Goal: Information Seeking & Learning: Learn about a topic

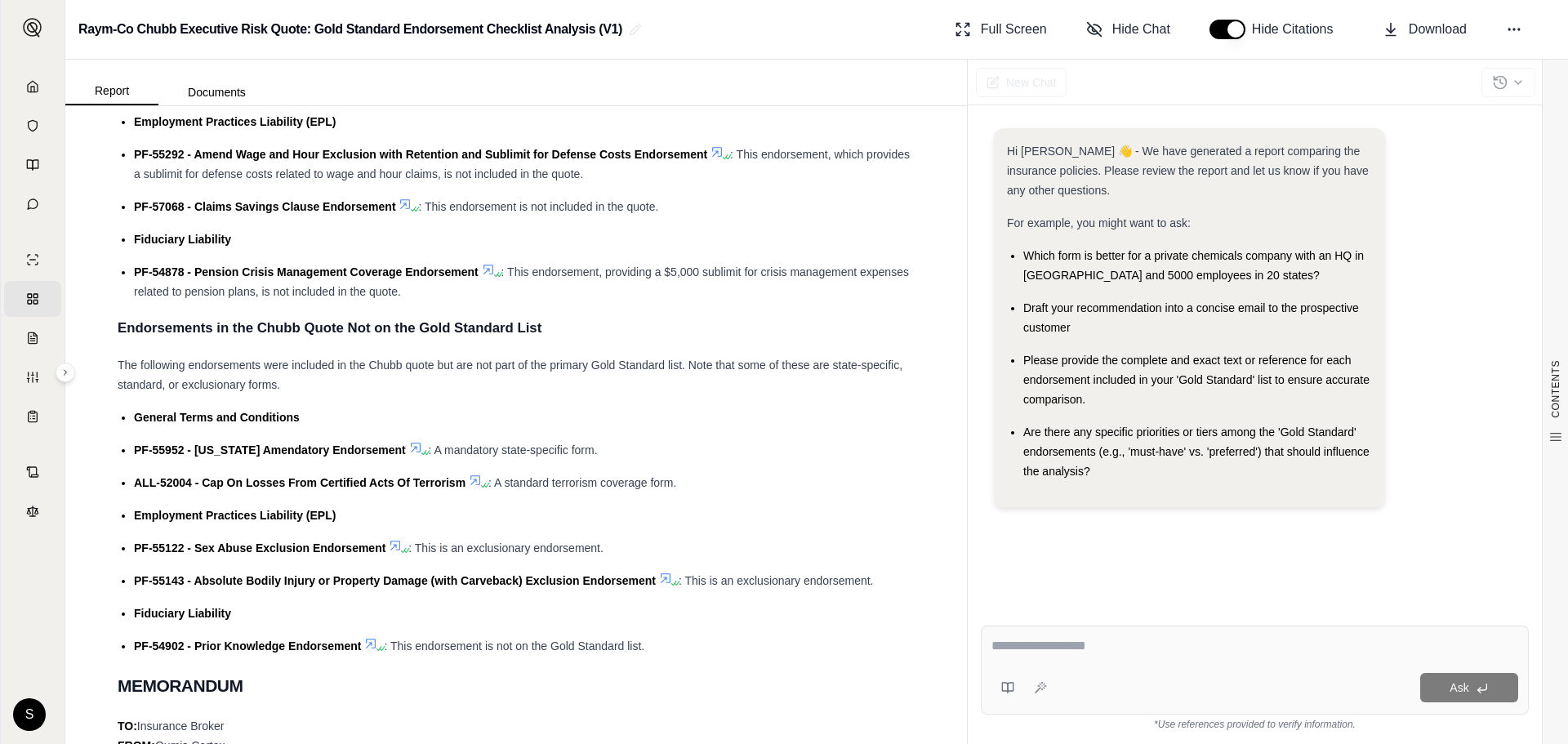
scroll to position [654, 0]
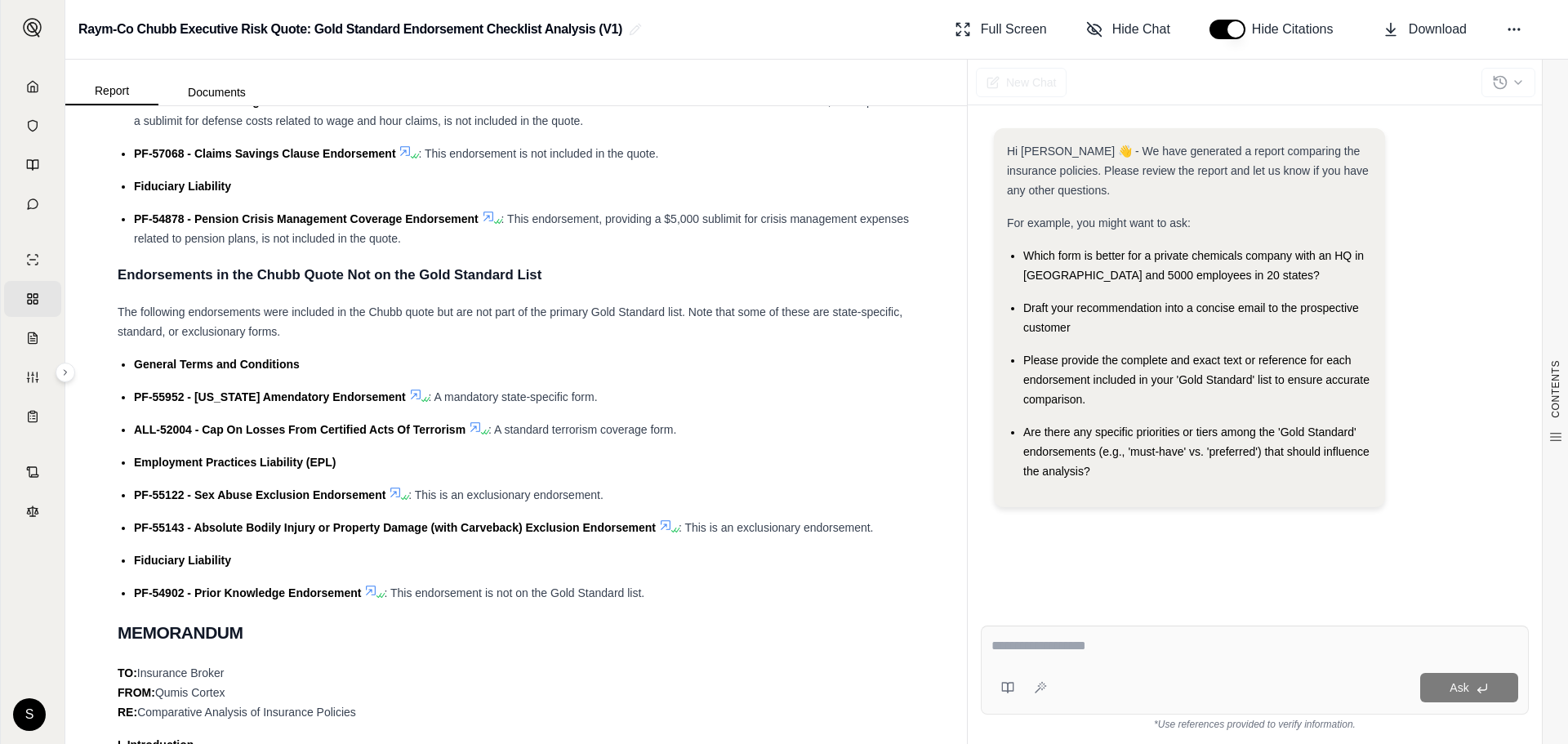
click at [138, 496] on span "PF-55122 - Sex Abuse Exclusion Endorsement" at bounding box center [259, 495] width 251 height 13
drag, startPoint x: 138, startPoint y: 496, endPoint x: 386, endPoint y: 493, distance: 248.0
click at [386, 493] on div "PF-55122 - Sex Abuse Exclusion Endorsement : This is an exclusionary endorsemen…" at bounding box center [523, 495] width 781 height 20
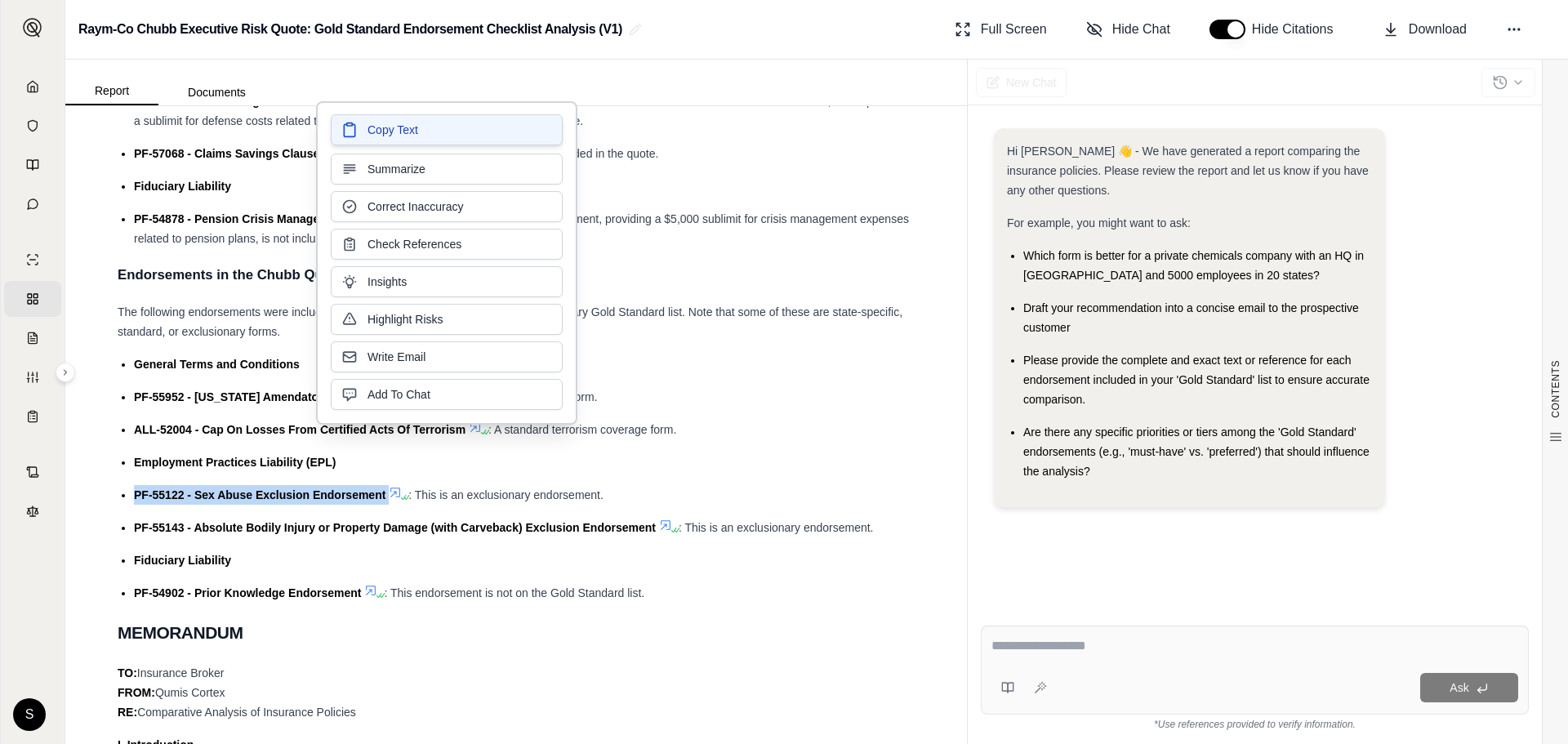
click at [424, 124] on button "Copy Text" at bounding box center [446, 130] width 231 height 31
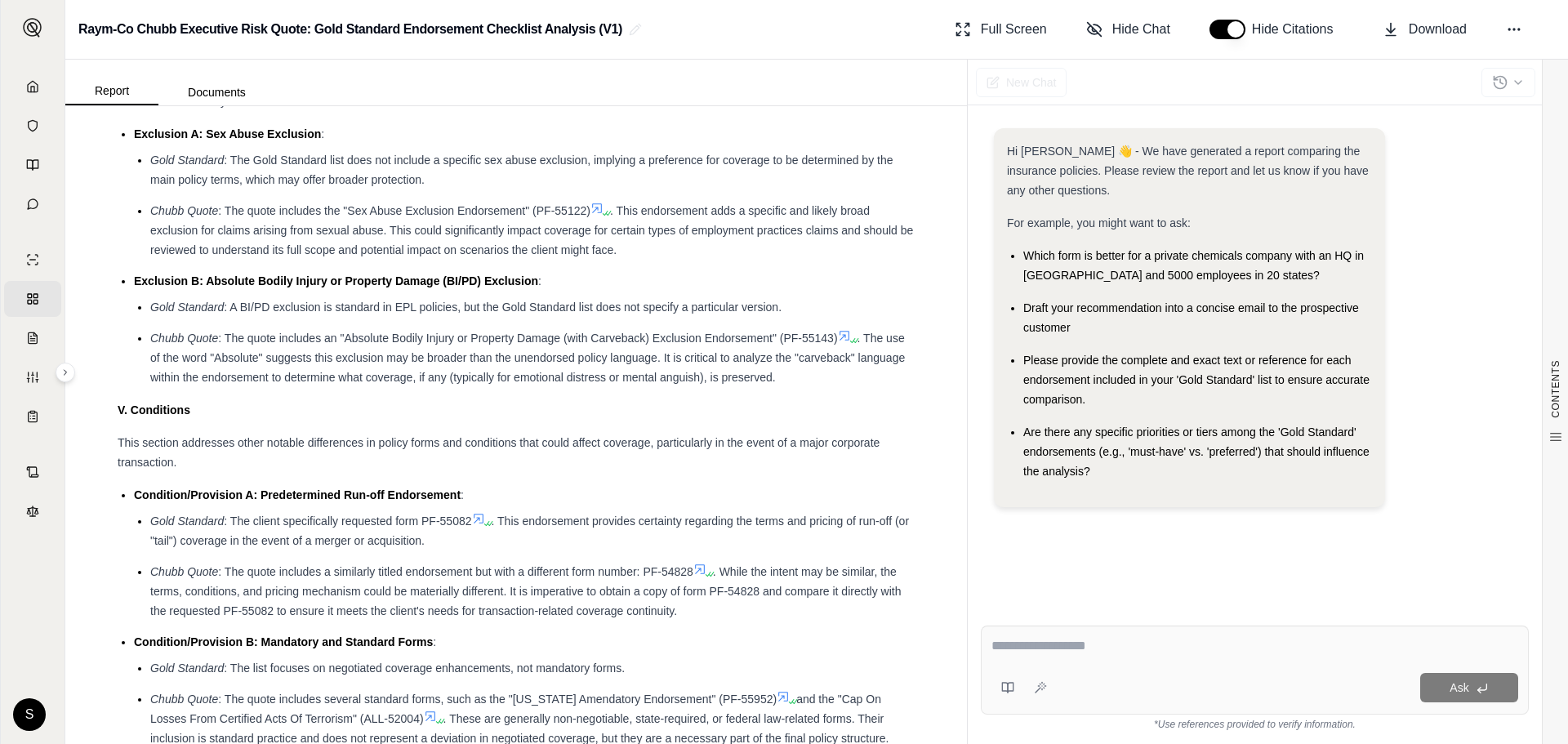
scroll to position [2124, 0]
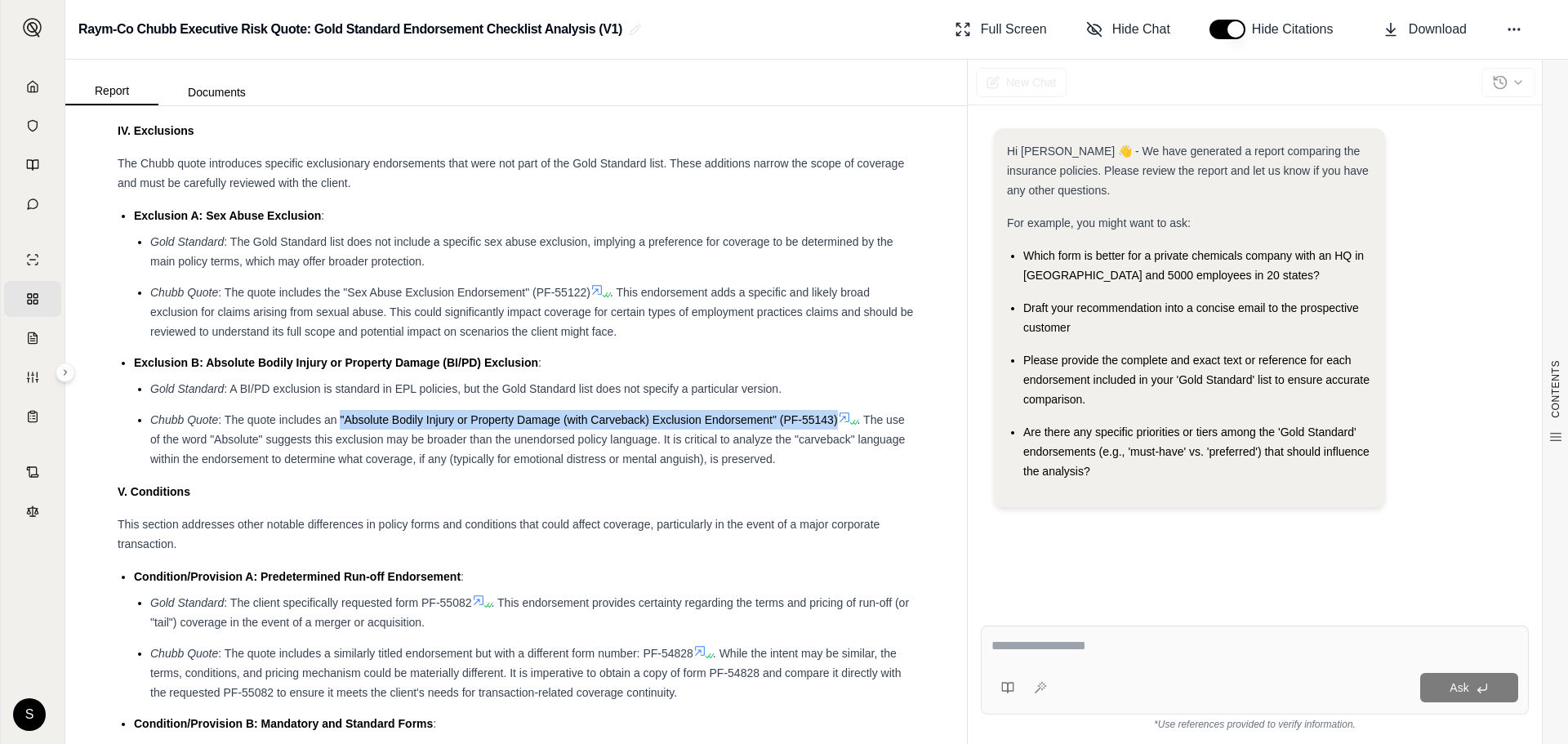
drag, startPoint x: 341, startPoint y: 418, endPoint x: 836, endPoint y: 419, distance: 495.0
click at [836, 419] on span ": The quote includes an "Absolute Bodily Injury or Property Damage (with Carveb…" at bounding box center [527, 419] width 619 height 13
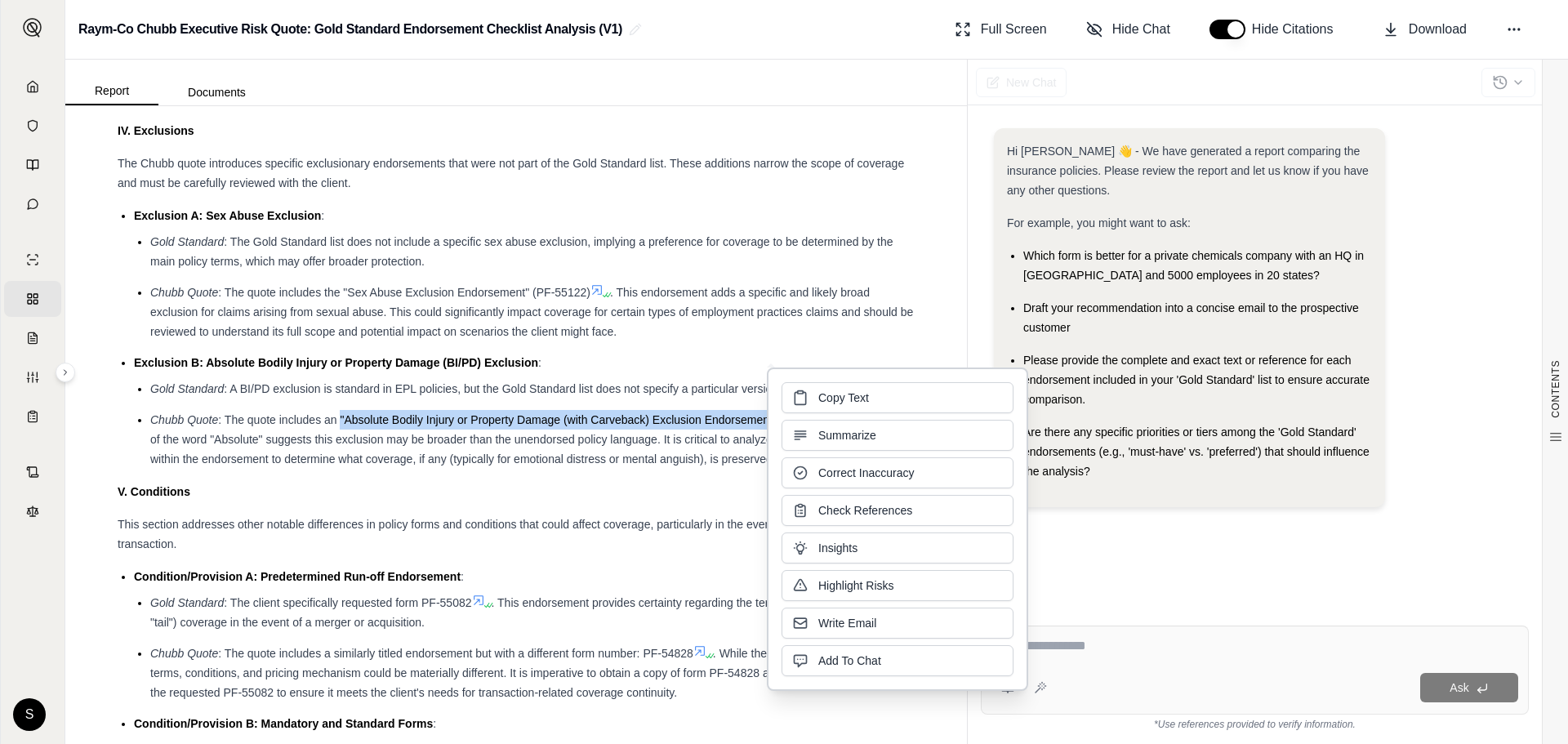
copy span ""Absolute Bodily Injury or Property Damage (with Carveback) Exclusion Endorseme…"
click at [940, 404] on button "Copy Text" at bounding box center [897, 396] width 231 height 31
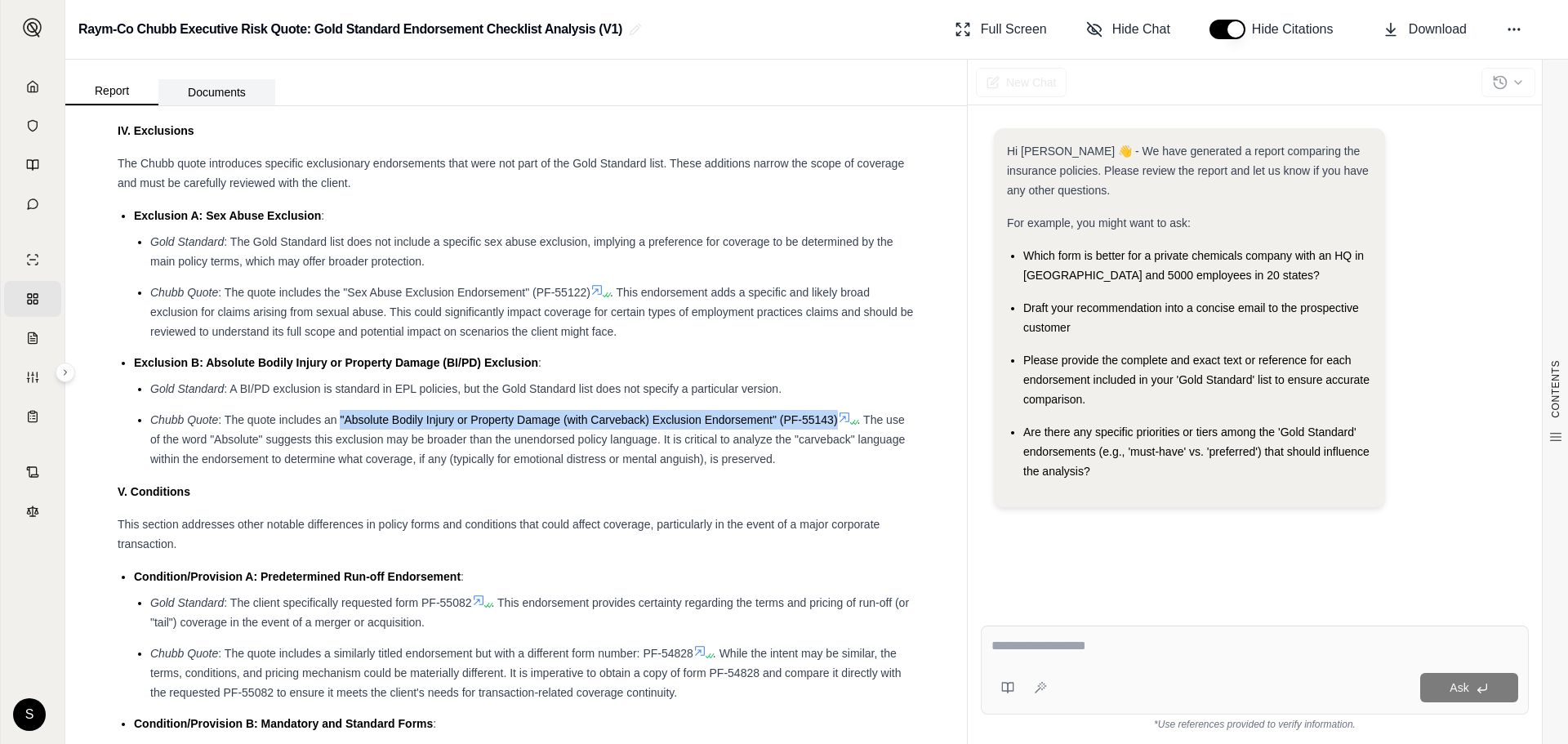
click at [214, 91] on button "Documents" at bounding box center [217, 92] width 117 height 26
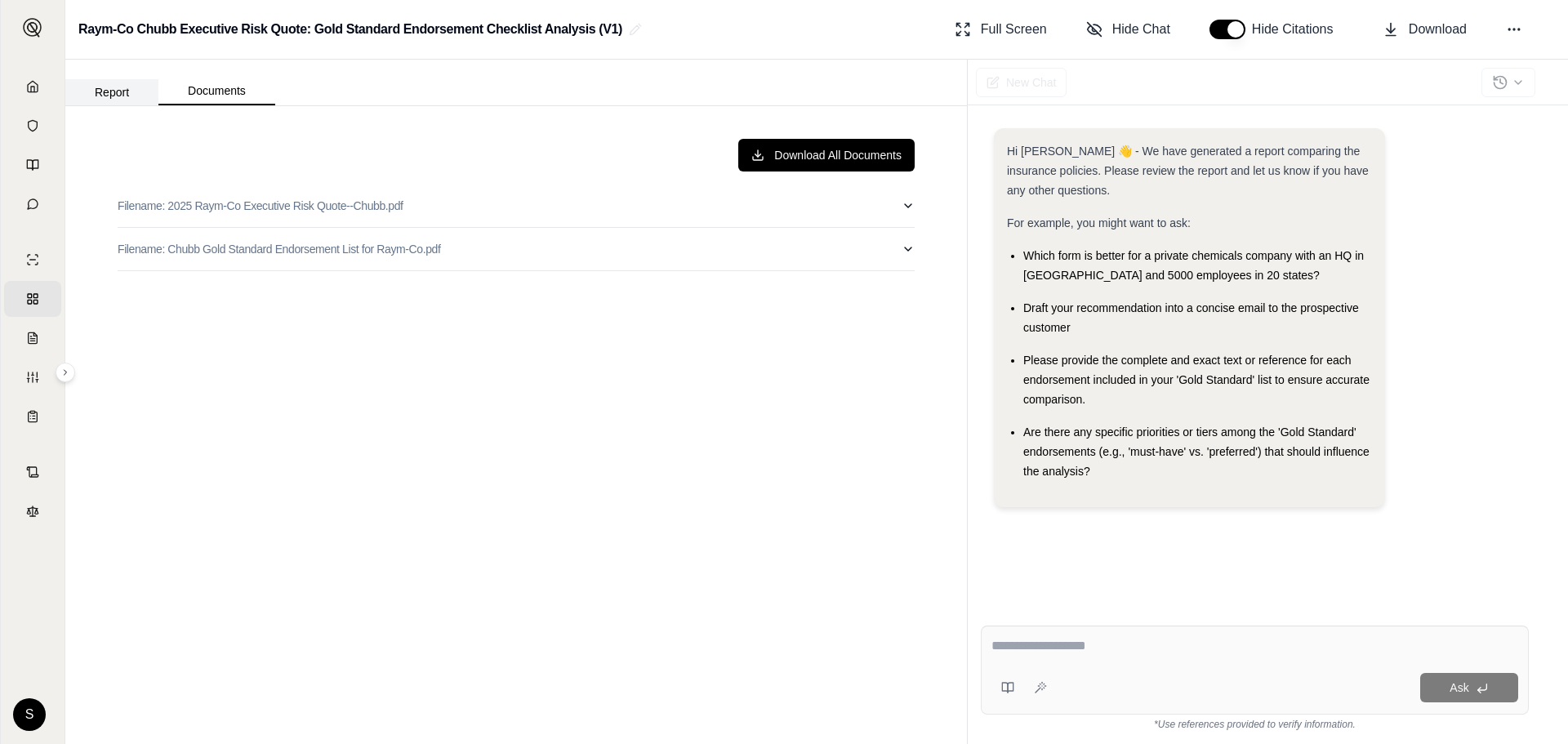
click at [124, 101] on button "Report" at bounding box center [112, 92] width 93 height 26
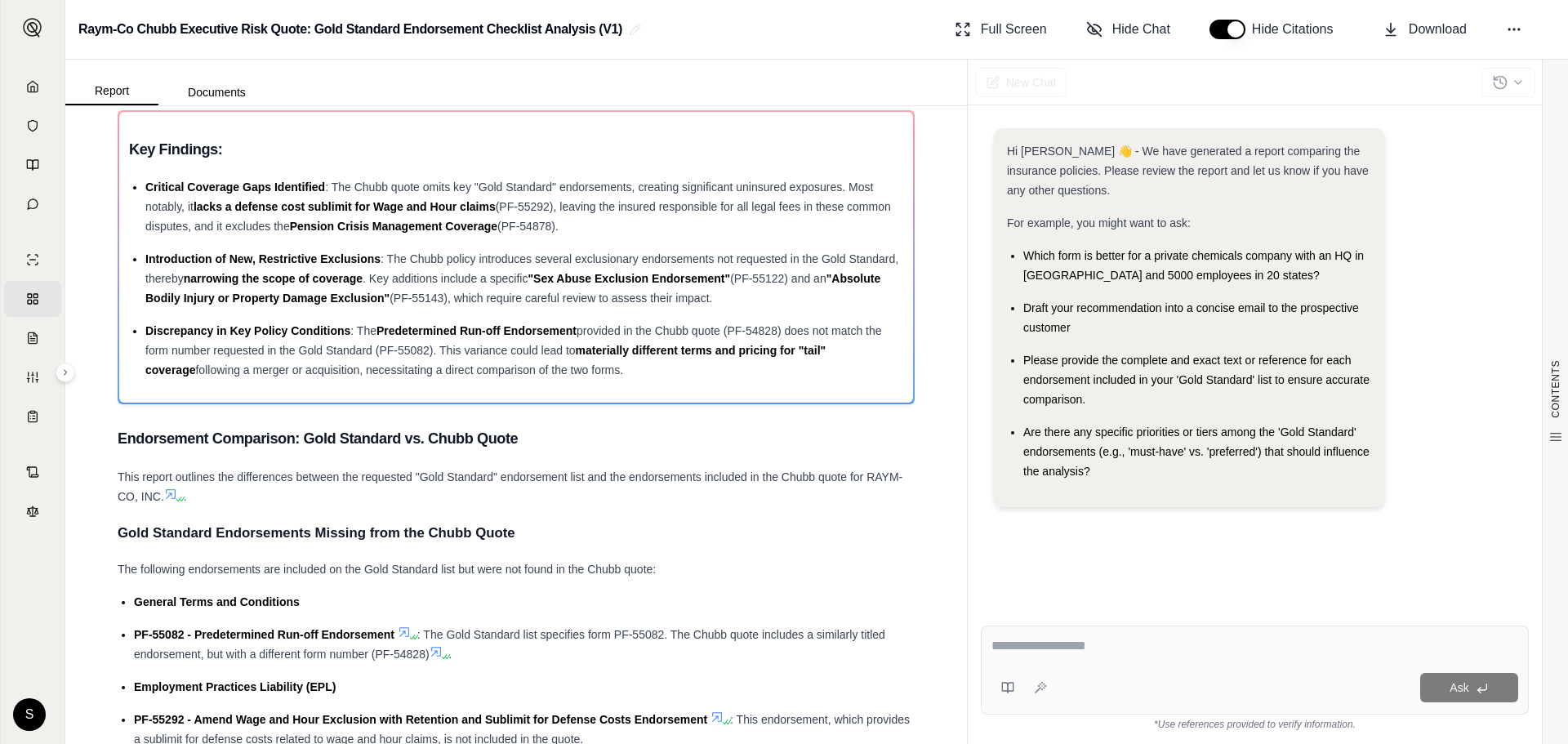
scroll to position [0, 0]
